Goal: Task Accomplishment & Management: Use online tool/utility

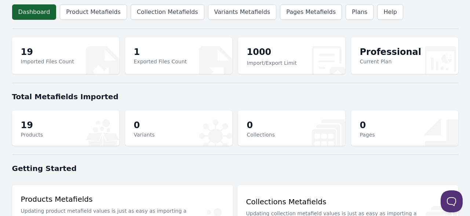
click at [239, 91] on div "Total Metafields Imported" at bounding box center [235, 96] width 446 height 19
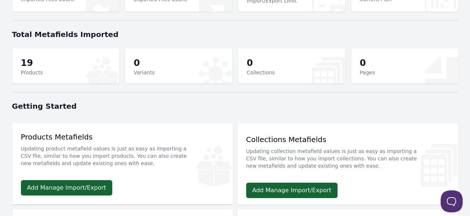
scroll to position [3, 0]
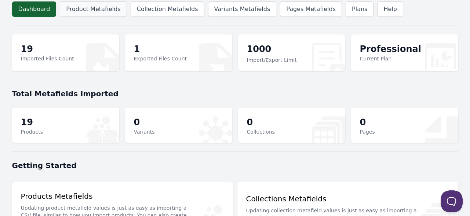
click at [94, 13] on link "Product Metafields" at bounding box center [93, 8] width 67 height 15
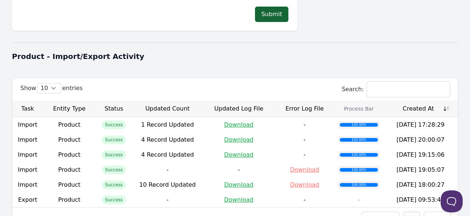
scroll to position [290, 0]
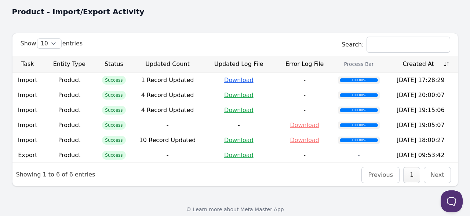
click at [239, 77] on link "Download" at bounding box center [238, 80] width 29 height 7
click at [244, 152] on link "Download" at bounding box center [238, 155] width 29 height 7
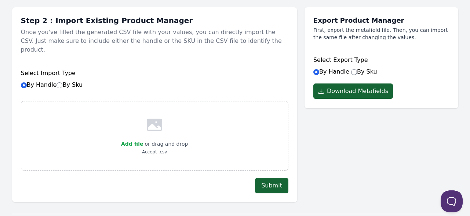
scroll to position [0, 0]
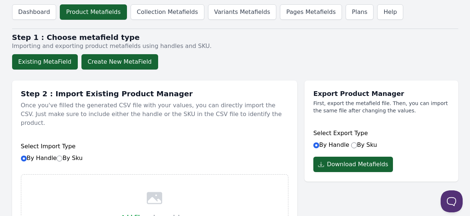
click at [103, 58] on button "Create New MetaField" at bounding box center [119, 61] width 77 height 15
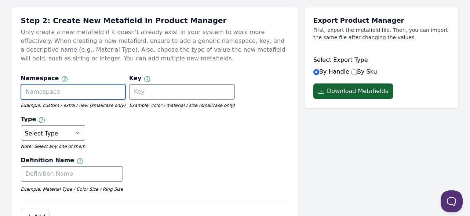
click at [51, 87] on input "text" at bounding box center [73, 91] width 104 height 15
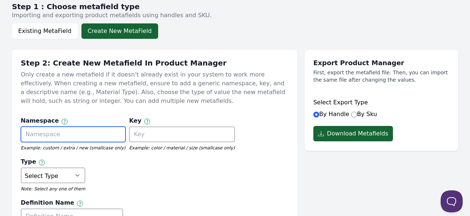
scroll to position [73, 0]
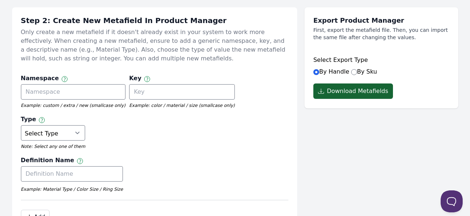
click at [203, 157] on div "Namespace Namespace and key can only use letters, numbers, underscores, and das…" at bounding box center [154, 135] width 267 height 130
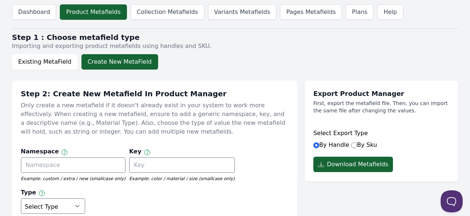
scroll to position [110, 0]
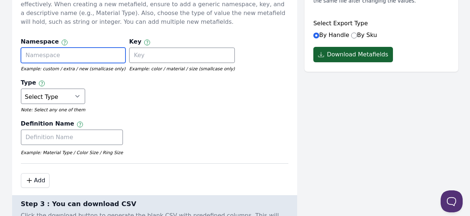
drag, startPoint x: 43, startPoint y: 56, endPoint x: 54, endPoint y: 67, distance: 15.6
click at [43, 56] on input "text" at bounding box center [73, 55] width 104 height 15
type input "Product_name_space"
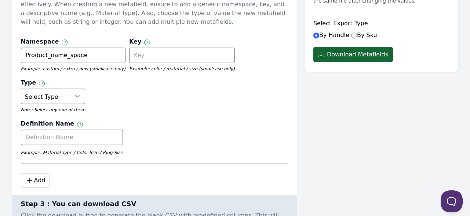
click at [136, 64] on div "Key Namespace and key can only use letters, numbers, underscores, and dashes Ex…" at bounding box center [182, 55] width 106 height 37
click at [139, 58] on input "text" at bounding box center [182, 55] width 106 height 15
type input "Product_key"
click at [85, 89] on select "Select Type True or False Color Date Date & Time Dimension Money Multi Line Tex…" at bounding box center [53, 96] width 65 height 15
select select "boolean"
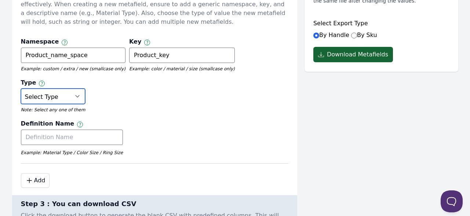
click at [85, 89] on select "Select Type True or False Color Date Date & Time Dimension Money Multi Line Tex…" at bounding box center [53, 96] width 65 height 15
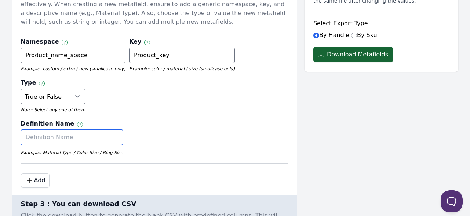
click at [40, 130] on input "text" at bounding box center [72, 137] width 102 height 15
drag, startPoint x: 49, startPoint y: 96, endPoint x: 82, endPoint y: 97, distance: 33.0
click at [82, 130] on input "Product_definition" at bounding box center [72, 137] width 102 height 15
click at [56, 130] on input "Product_true_false" at bounding box center [72, 137] width 102 height 15
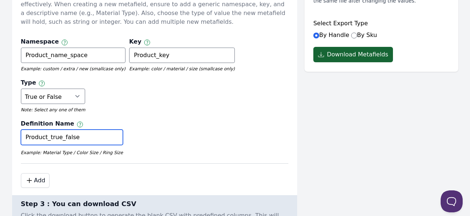
type input "Product_true_false"
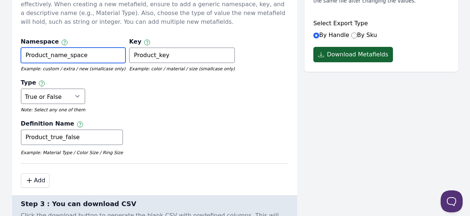
drag, startPoint x: 47, startPoint y: 53, endPoint x: 62, endPoint y: 56, distance: 14.6
click at [62, 56] on input "Product_name_space" at bounding box center [73, 55] width 104 height 15
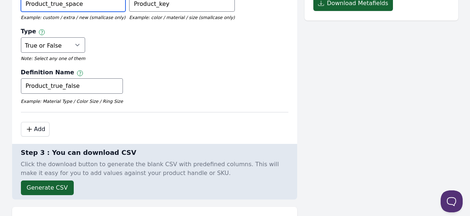
scroll to position [220, 0]
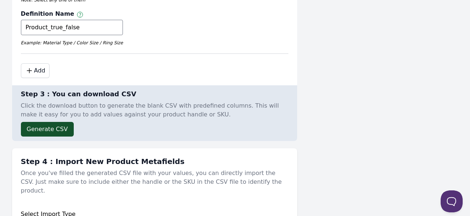
type input "Product_true_space"
click at [44, 122] on button "Generate CSV" at bounding box center [47, 129] width 53 height 15
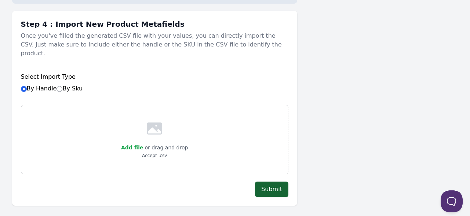
scroll to position [403, 0]
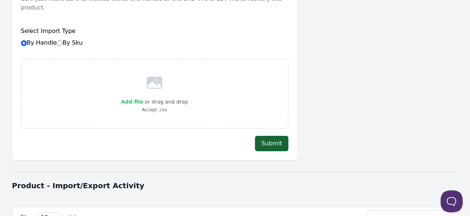
click at [137, 99] on span "Add file" at bounding box center [132, 102] width 22 height 6
click at [143, 97] on input "Add file" at bounding box center [143, 97] width 0 height 0
type input "C:\fakepath\custom_product_metafields_[DATE] 16_41_34.csv"
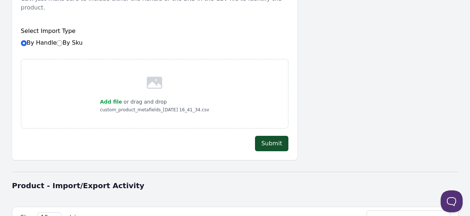
click at [277, 136] on button "Submit" at bounding box center [271, 143] width 33 height 15
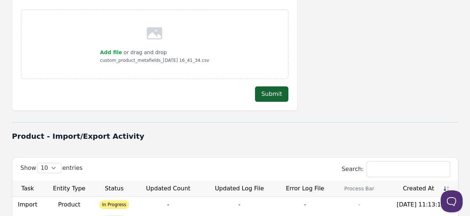
scroll to position [513, 0]
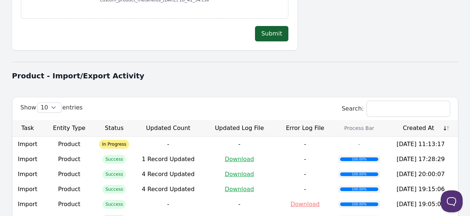
click at [415, 120] on th "Created At" at bounding box center [420, 128] width 74 height 16
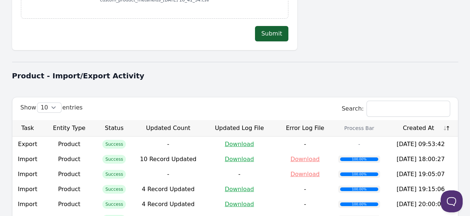
click at [415, 120] on th "Created At" at bounding box center [420, 128] width 74 height 16
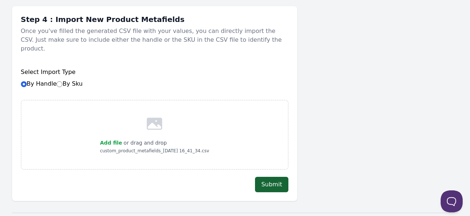
scroll to position [550, 0]
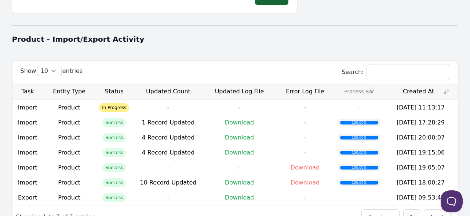
click at [408, 84] on th "Created At" at bounding box center [420, 92] width 74 height 16
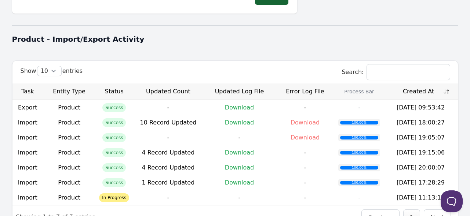
click at [408, 84] on th "Created At" at bounding box center [420, 92] width 74 height 16
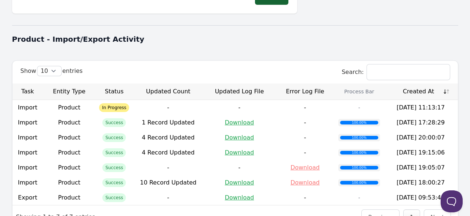
click at [408, 84] on th "Created At" at bounding box center [420, 92] width 74 height 16
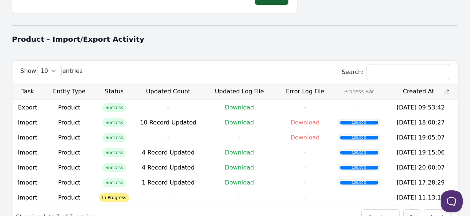
click at [408, 84] on th "Created At" at bounding box center [420, 92] width 74 height 16
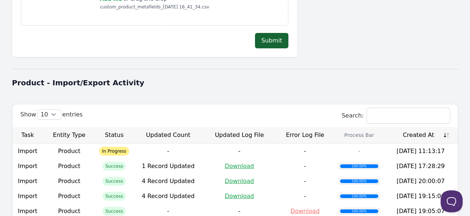
scroll to position [477, 0]
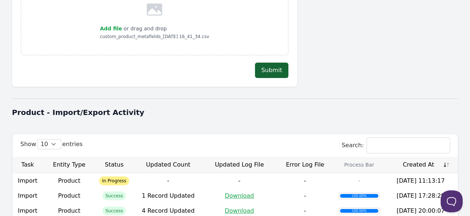
click at [418, 157] on th "Created At" at bounding box center [420, 165] width 74 height 16
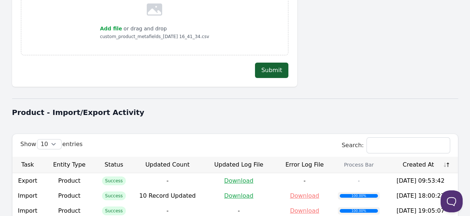
click at [418, 157] on th "Created At" at bounding box center [420, 165] width 74 height 16
